Goal: Manage account settings

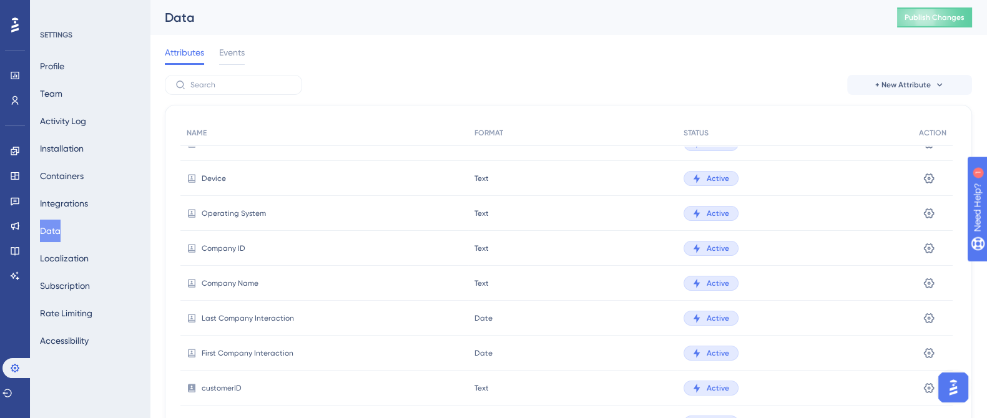
scroll to position [220, 0]
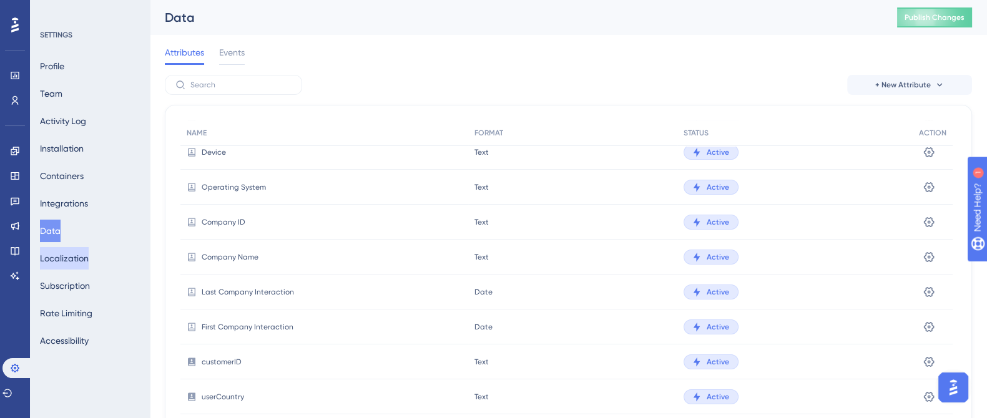
click at [77, 268] on button "Localization" at bounding box center [64, 258] width 49 height 22
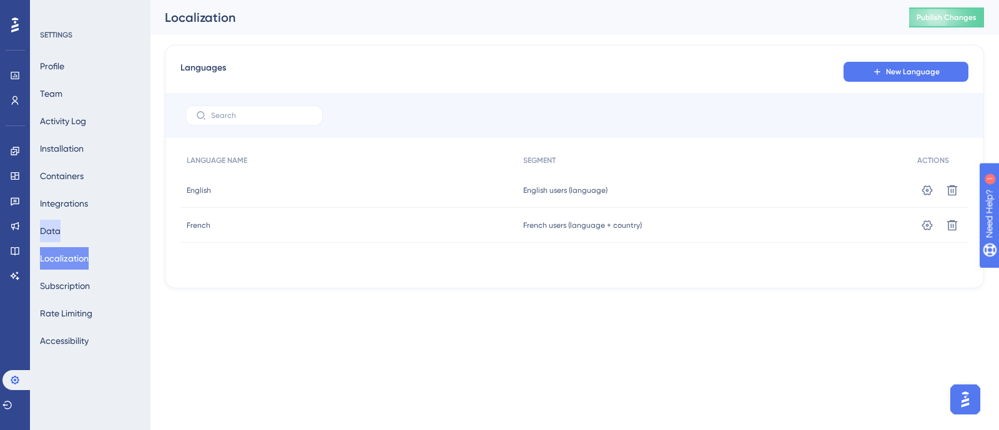
click at [59, 225] on button "Data" at bounding box center [50, 231] width 21 height 22
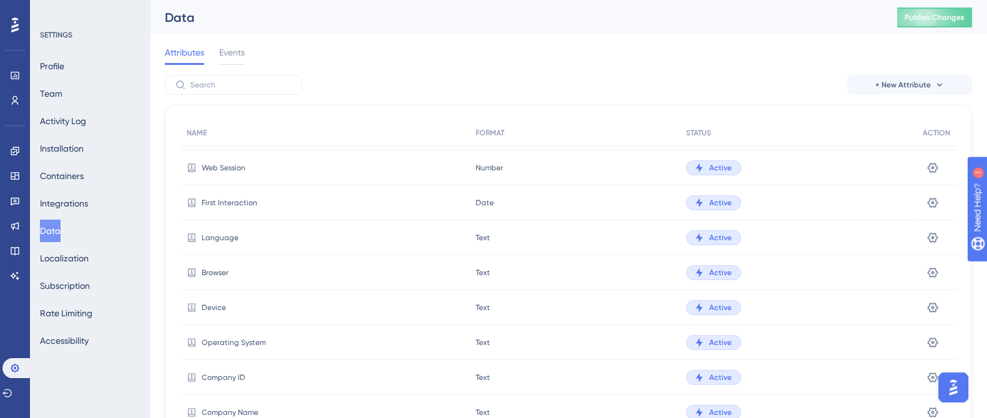
scroll to position [155, 0]
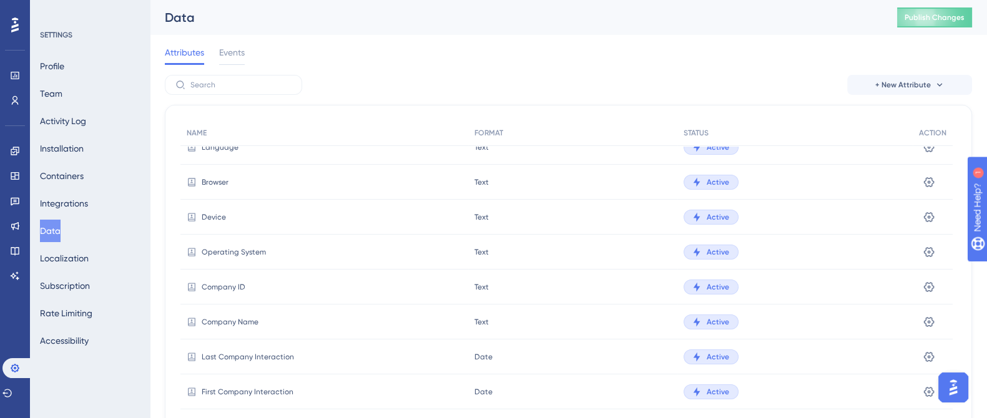
click at [212, 212] on span "Device" at bounding box center [214, 217] width 24 height 10
click at [214, 219] on span "Device" at bounding box center [214, 217] width 24 height 10
click at [784, 210] on div "Active" at bounding box center [794, 217] width 235 height 35
click at [684, 214] on div "Active" at bounding box center [711, 217] width 55 height 15
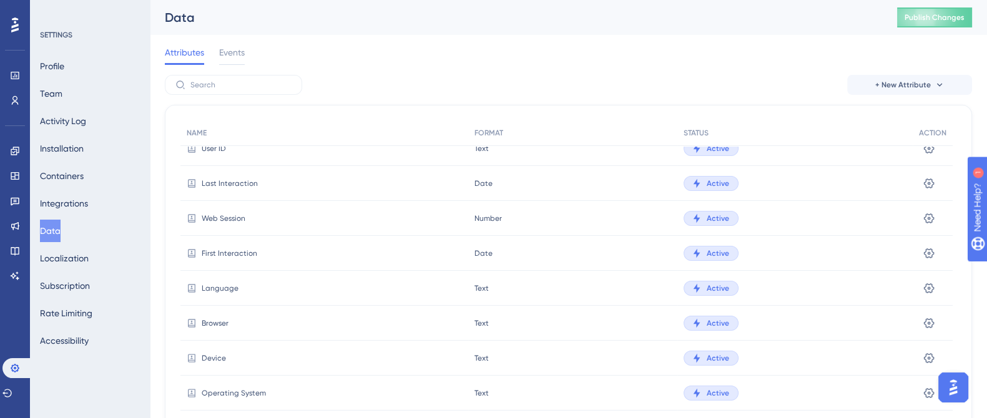
scroll to position [0, 0]
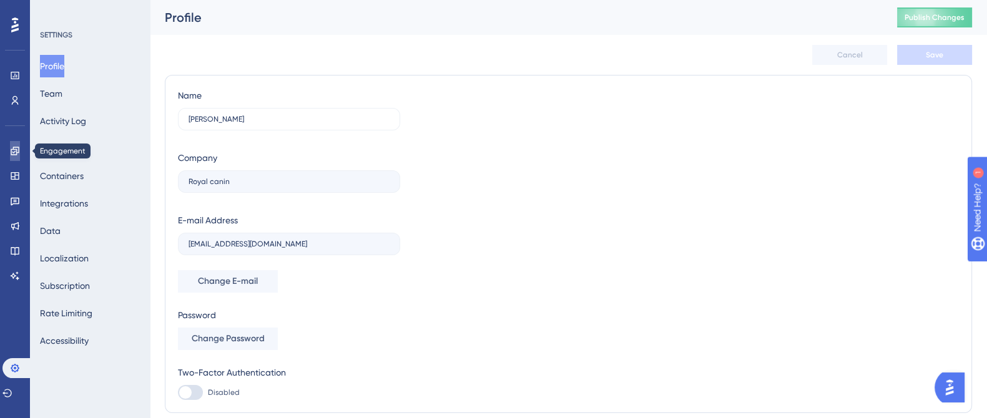
click at [12, 148] on icon at bounding box center [15, 151] width 10 height 10
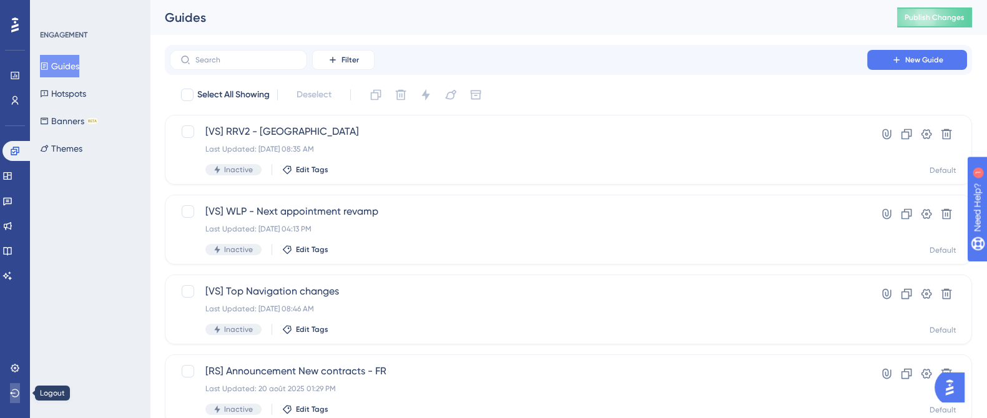
click at [14, 396] on icon at bounding box center [15, 393] width 10 height 10
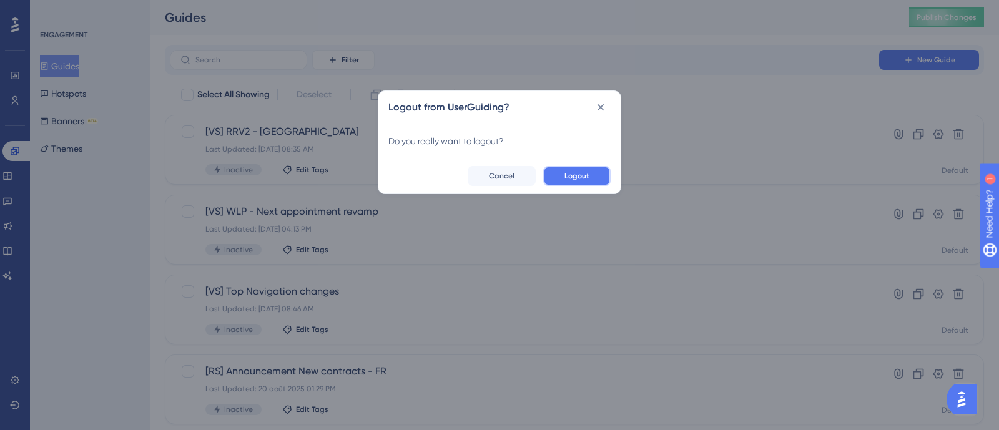
click at [562, 175] on button "Logout" at bounding box center [576, 176] width 67 height 20
